Goal: Task Accomplishment & Management: Use online tool/utility

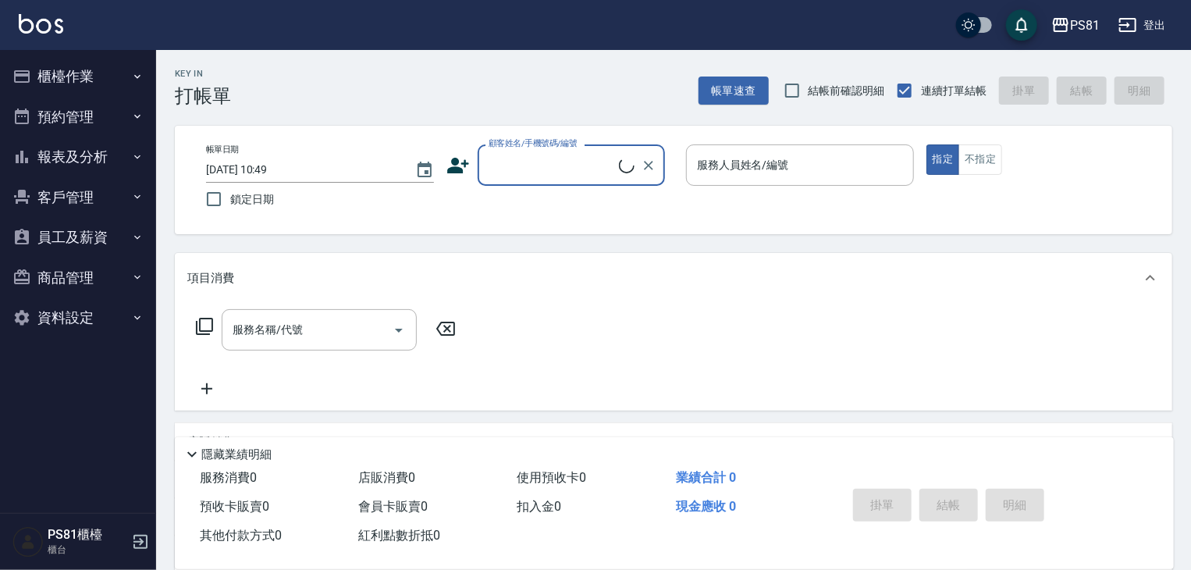
click at [87, 76] on button "櫃檯作業" at bounding box center [78, 76] width 144 height 41
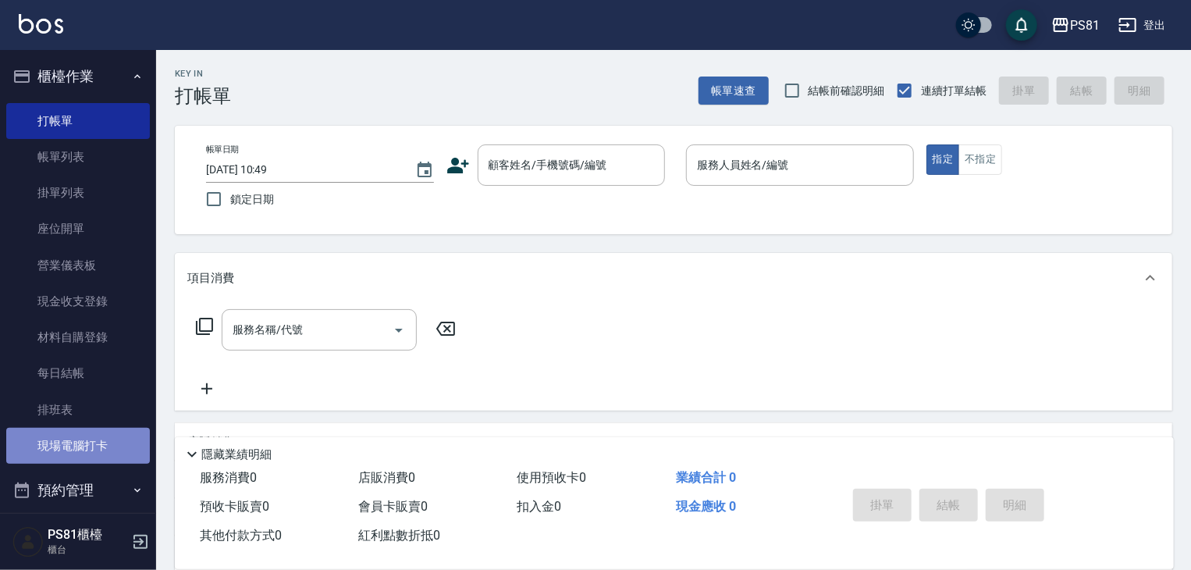
click at [112, 453] on link "現場電腦打卡" at bounding box center [78, 446] width 144 height 36
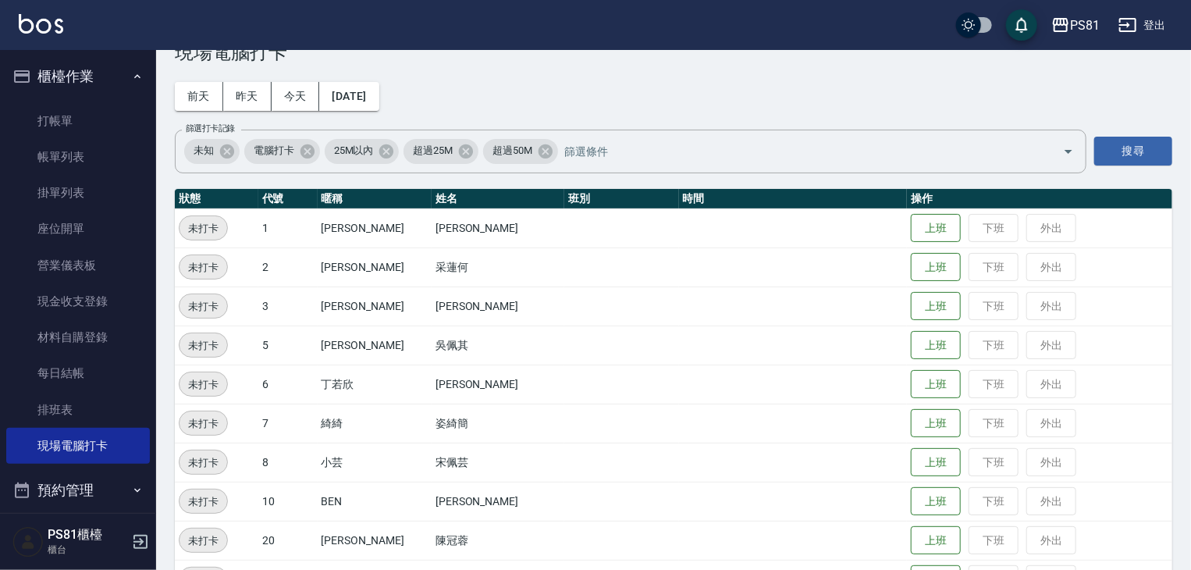
scroll to position [78, 0]
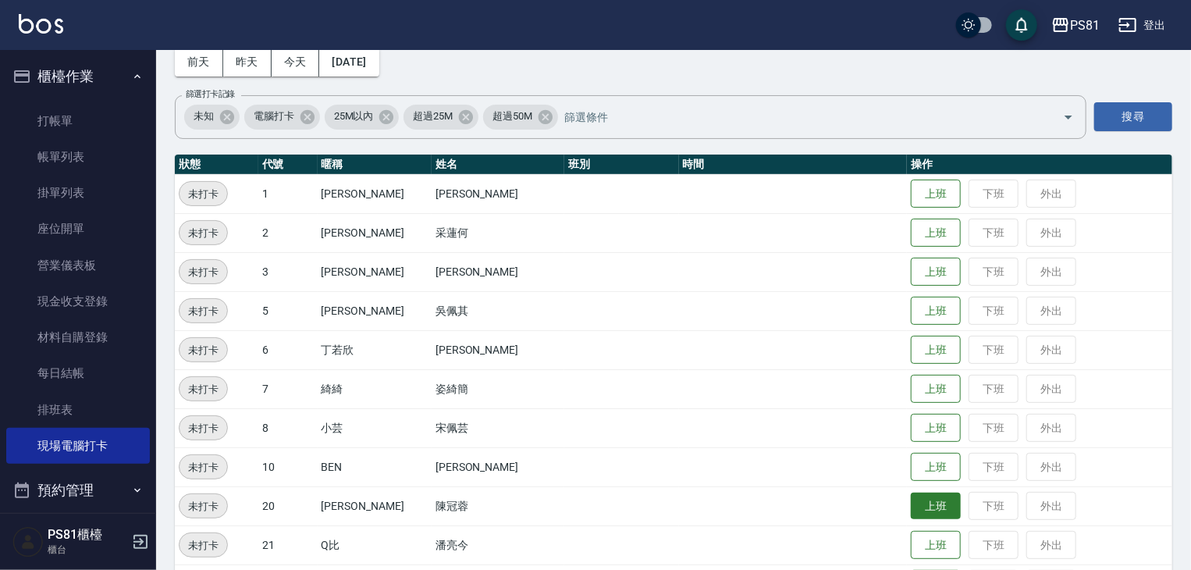
click at [911, 505] on button "上班" at bounding box center [936, 506] width 50 height 27
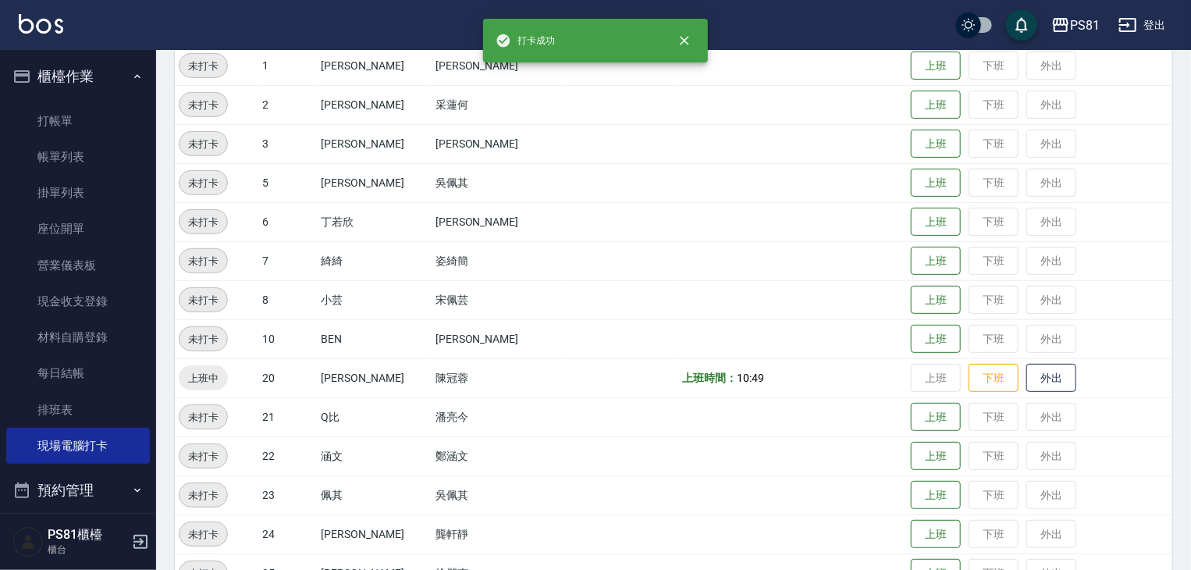
scroll to position [234, 0]
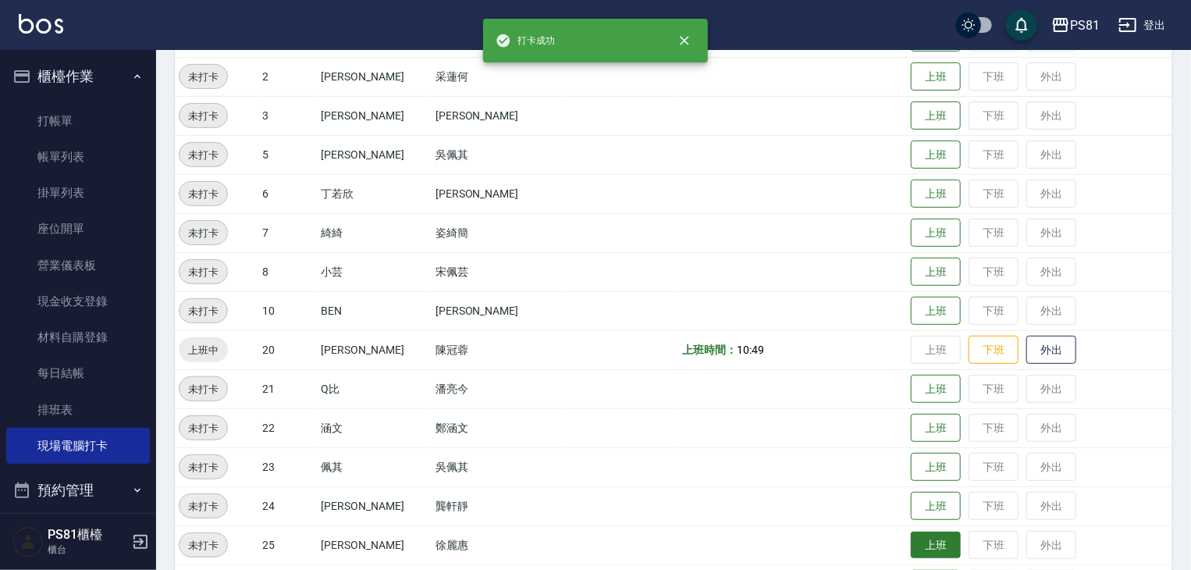
click at [925, 541] on button "上班" at bounding box center [936, 545] width 50 height 27
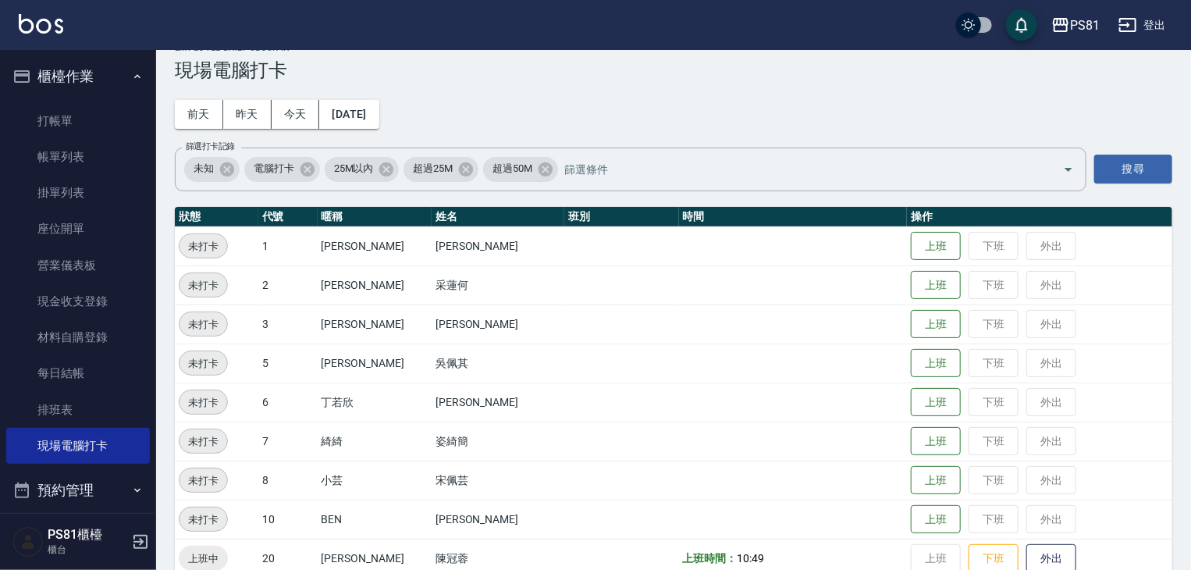
scroll to position [0, 0]
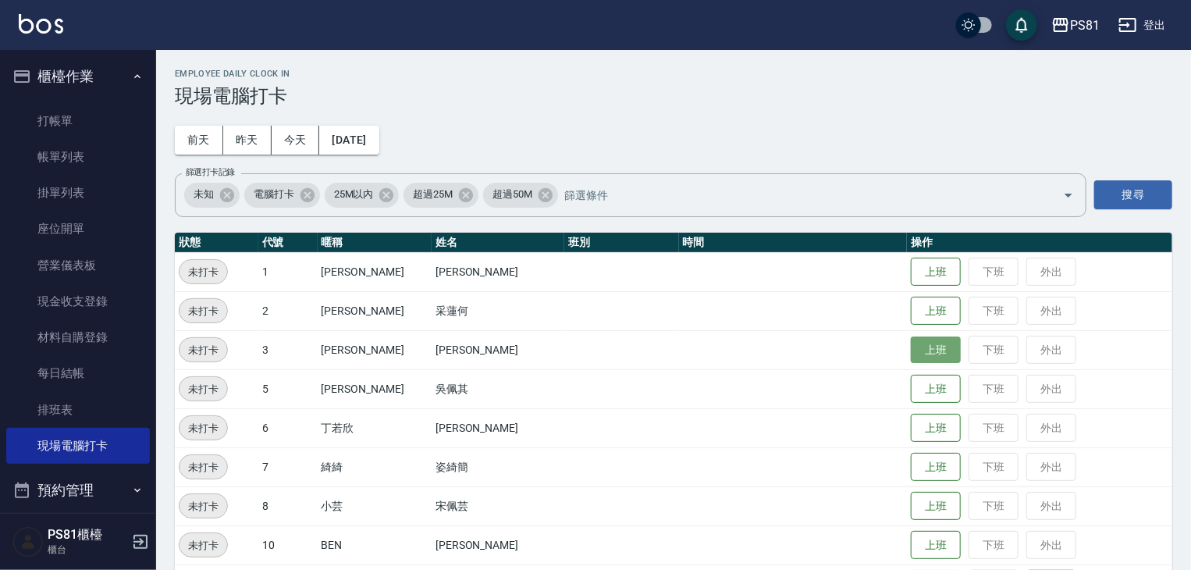
click at [937, 352] on button "上班" at bounding box center [936, 349] width 50 height 27
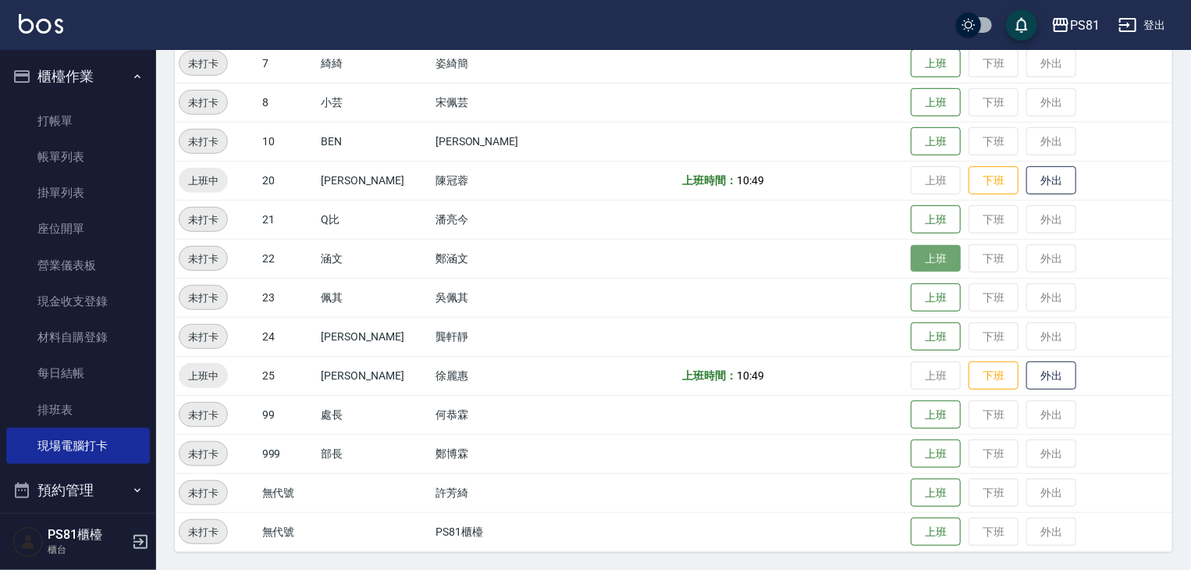
click at [936, 265] on button "上班" at bounding box center [936, 258] width 50 height 27
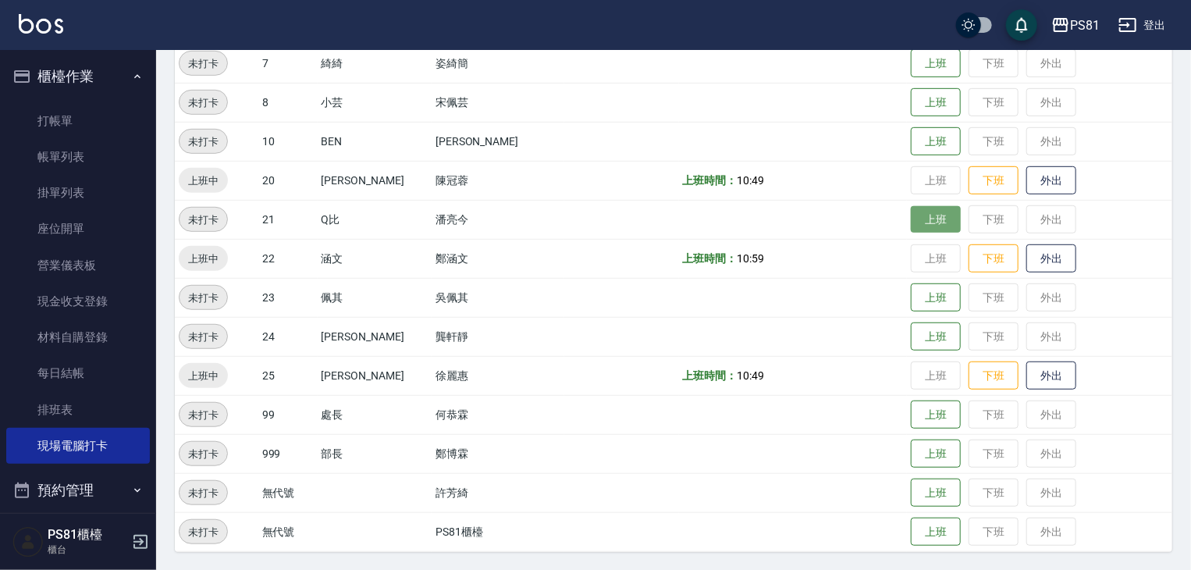
click at [913, 219] on button "上班" at bounding box center [936, 219] width 50 height 27
